Goal: Transaction & Acquisition: Purchase product/service

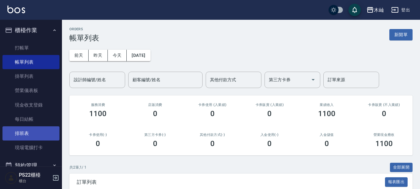
click at [45, 133] on link "排班表" at bounding box center [30, 134] width 57 height 14
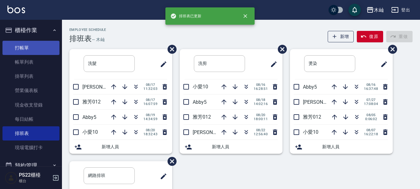
click at [44, 50] on link "打帳單" at bounding box center [30, 48] width 57 height 14
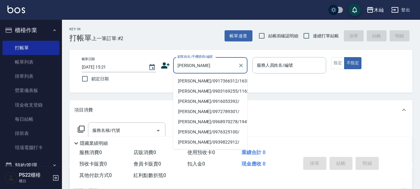
click at [211, 78] on li "[PERSON_NAME]/0917366312/163381" at bounding box center [210, 81] width 74 height 10
type input "[PERSON_NAME]/0917366312/163381"
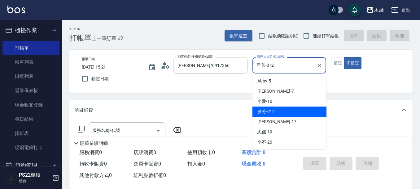
drag, startPoint x: 280, startPoint y: 61, endPoint x: 253, endPoint y: 67, distance: 27.7
click at [253, 67] on div "雅芳-012 服務人員姓名/編號" at bounding box center [289, 65] width 74 height 16
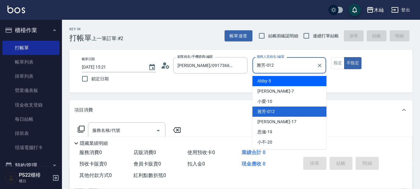
click at [260, 82] on span "Abby -5" at bounding box center [264, 81] width 14 height 6
type input "Abby-5"
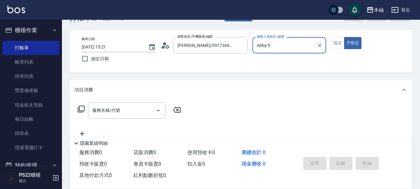
scroll to position [31, 0]
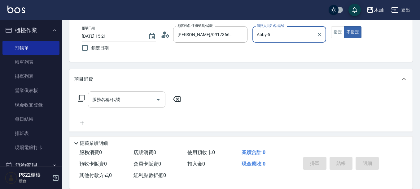
click at [135, 99] on input "服務名稱/代號" at bounding box center [122, 99] width 63 height 11
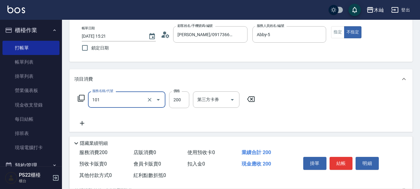
type input "洗髮(101)"
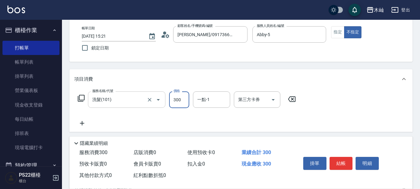
type input "300"
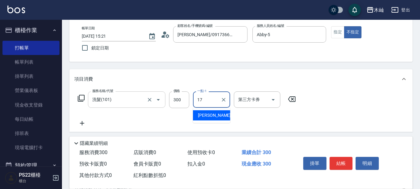
type input "[PERSON_NAME]-17"
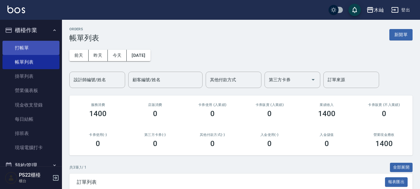
click at [28, 52] on link "打帳單" at bounding box center [30, 48] width 57 height 14
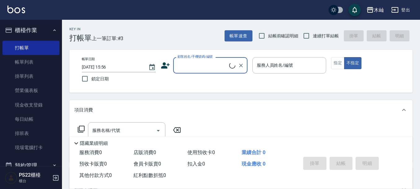
click at [204, 63] on input "顧客姓名/手機號碼/編號" at bounding box center [202, 65] width 53 height 11
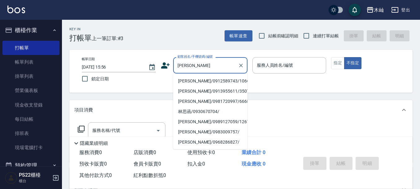
click at [206, 81] on li "[PERSON_NAME]/0912589743/10666" at bounding box center [210, 81] width 74 height 10
type input "[PERSON_NAME]/0912589743/10666"
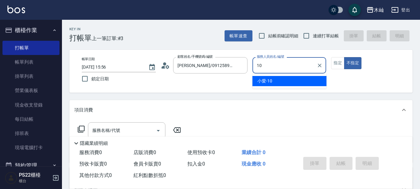
type input "小愛-10"
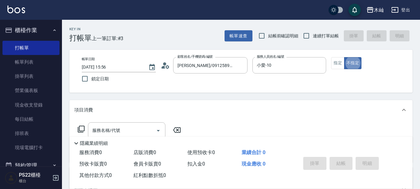
type button "false"
click at [339, 67] on button "指定" at bounding box center [337, 63] width 13 height 12
click at [140, 131] on input "服務名稱/代號" at bounding box center [122, 130] width 63 height 11
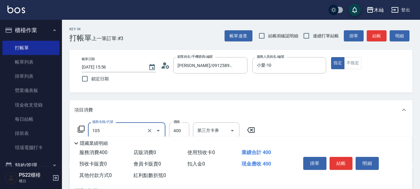
type input "A級單剪(105)"
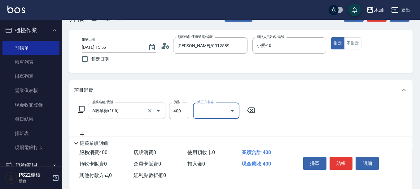
scroll to position [93, 0]
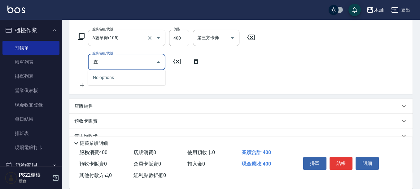
type input "."
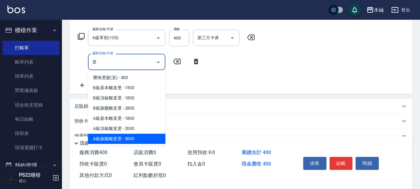
click at [137, 136] on span "A級旗艦離直燙 - 3000" at bounding box center [126, 139] width 77 height 10
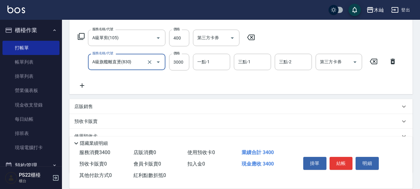
type input "A級旗艦離直燙(830)"
click at [80, 88] on icon at bounding box center [81, 85] width 15 height 7
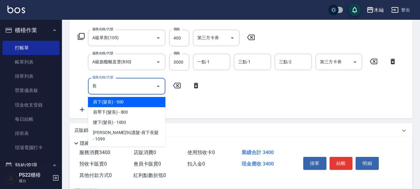
click at [112, 100] on span "肩下(髮長) - 500" at bounding box center [126, 102] width 77 height 10
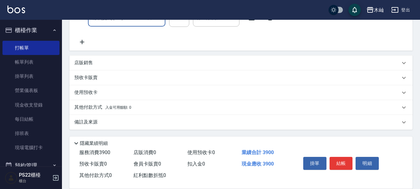
type input "肩下(髮長)(114)"
click at [92, 124] on p "備註及來源" at bounding box center [85, 122] width 23 height 6
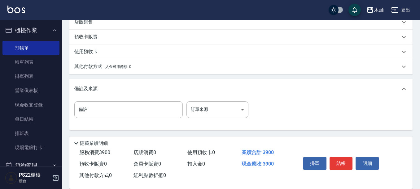
scroll to position [202, 0]
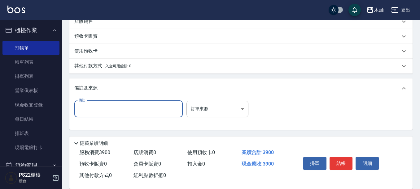
click at [101, 109] on input "備註" at bounding box center [128, 109] width 108 height 17
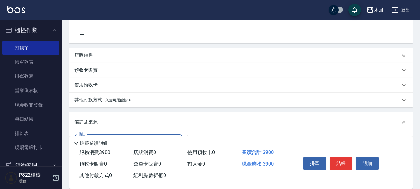
scroll to position [79, 0]
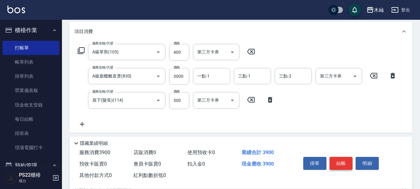
type input "媽媽離子燙"
click at [332, 158] on button "結帳" at bounding box center [340, 163] width 23 height 13
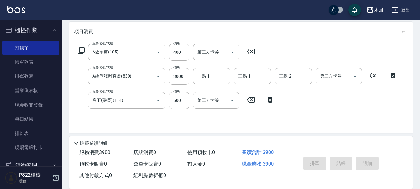
scroll to position [63, 0]
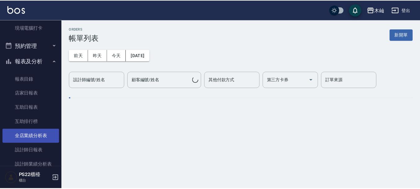
scroll to position [155, 0]
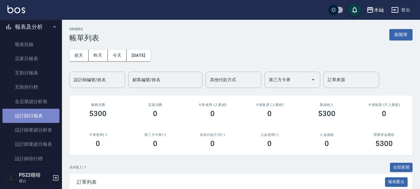
click at [32, 113] on link "設計師日報表" at bounding box center [30, 116] width 57 height 14
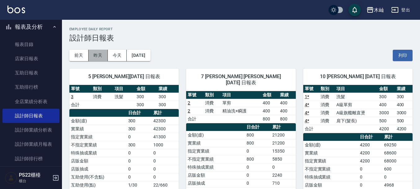
click at [93, 59] on button "昨天" at bounding box center [97, 55] width 19 height 11
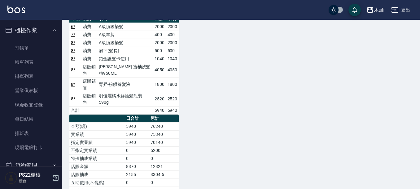
scroll to position [178, 0]
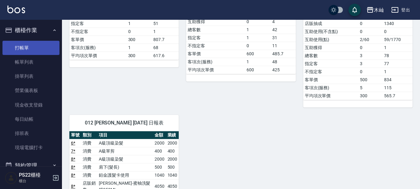
click at [38, 46] on link "打帳單" at bounding box center [30, 48] width 57 height 14
